Goal: Information Seeking & Learning: Learn about a topic

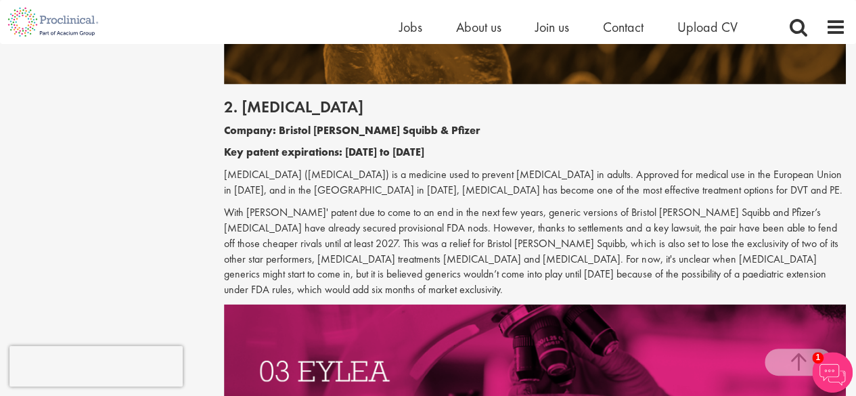
scroll to position [1326, 0]
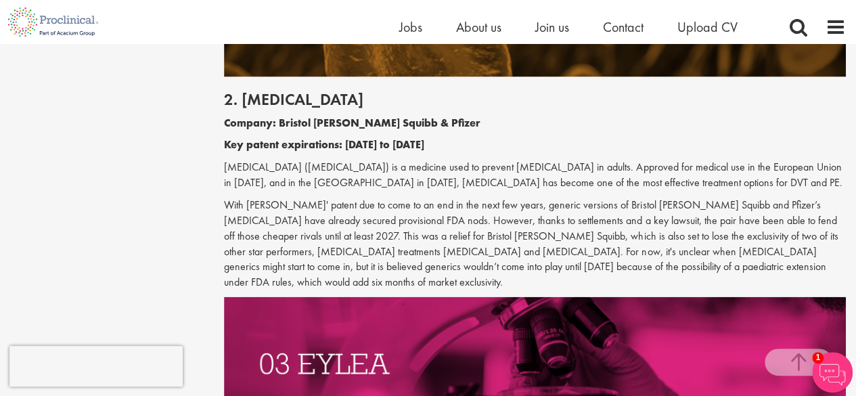
click at [710, 163] on p "[MEDICAL_DATA] ([MEDICAL_DATA]) is a medicine used to prevent [MEDICAL_DATA] in…" at bounding box center [535, 175] width 622 height 31
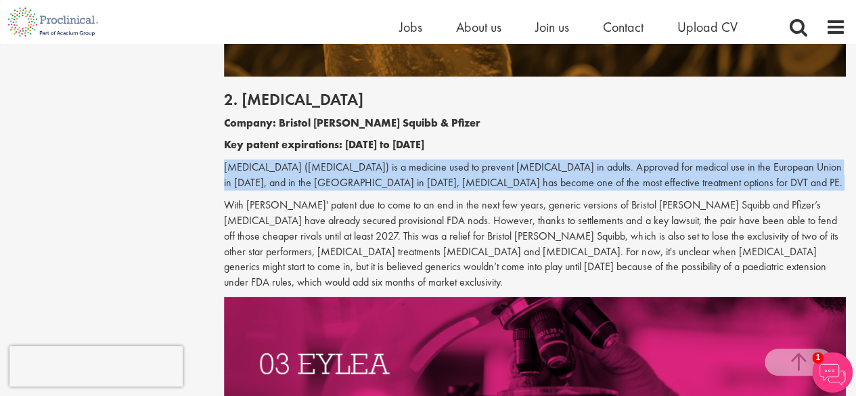
click at [710, 163] on p "[MEDICAL_DATA] ([MEDICAL_DATA]) is a medicine used to prevent [MEDICAL_DATA] in…" at bounding box center [535, 175] width 622 height 31
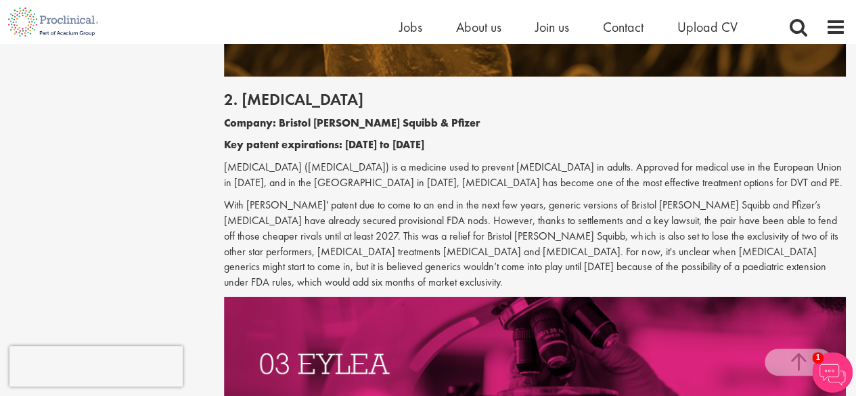
click at [665, 216] on p "With [PERSON_NAME]' patent due to come to an end in the next few years, generic…" at bounding box center [535, 243] width 622 height 93
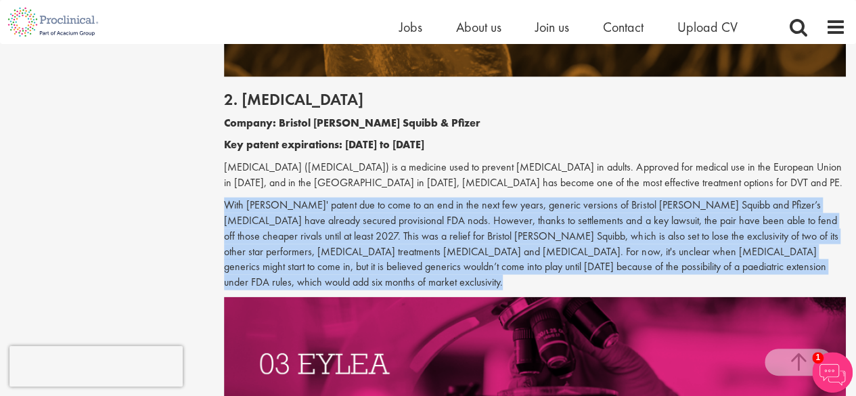
click at [665, 216] on p "With [PERSON_NAME]' patent due to come to an end in the next few years, generic…" at bounding box center [535, 243] width 622 height 93
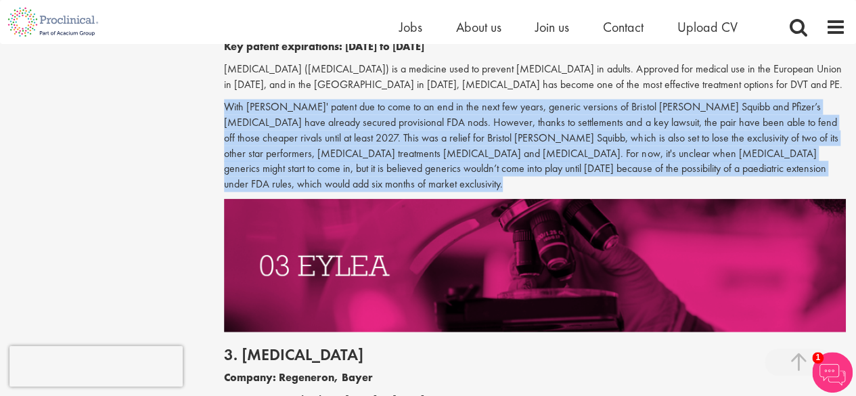
scroll to position [1359, 0]
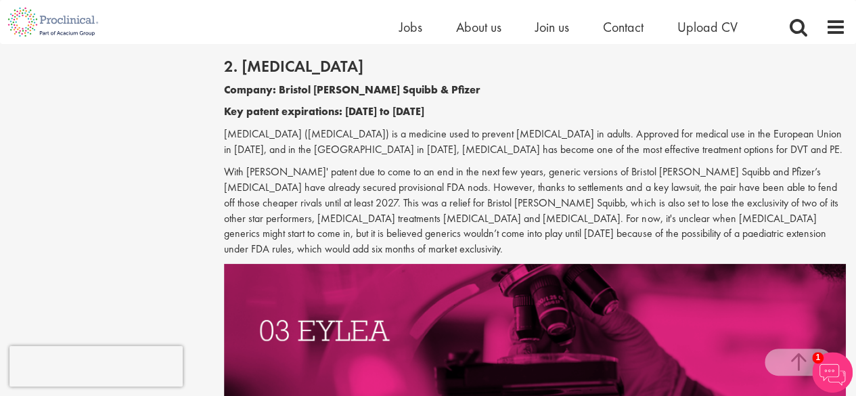
click at [724, 148] on p "[MEDICAL_DATA] ([MEDICAL_DATA]) is a medicine used to prevent [MEDICAL_DATA] in…" at bounding box center [535, 141] width 622 height 31
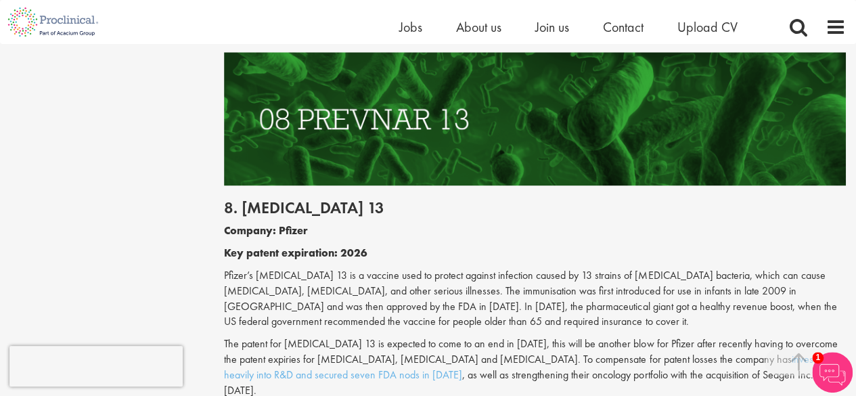
scroll to position [3732, 0]
